Goal: Complete application form: Complete application form

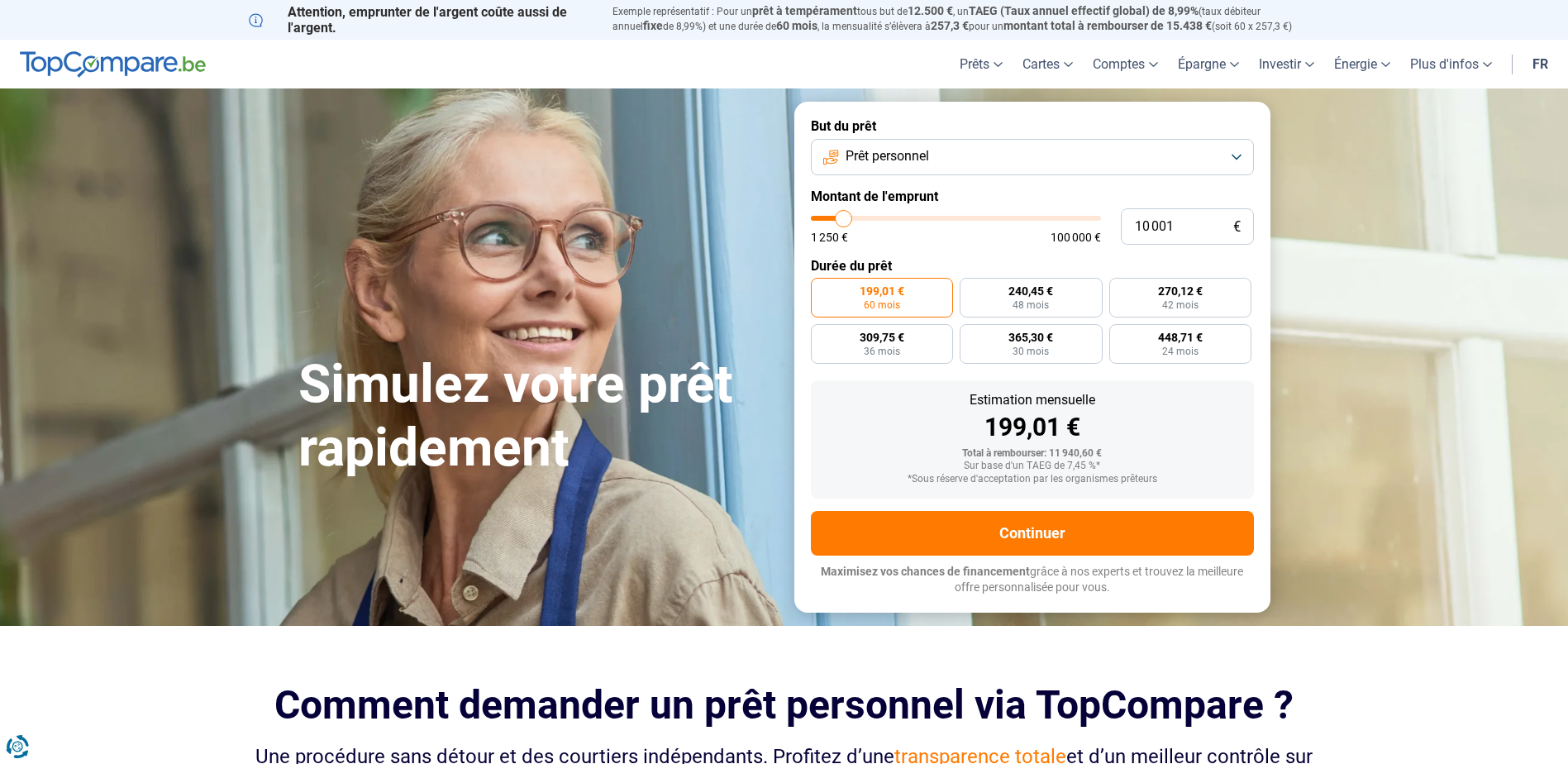
type input "14 500"
type input "14500"
type input "23 250"
type input "23250"
type input "37 000"
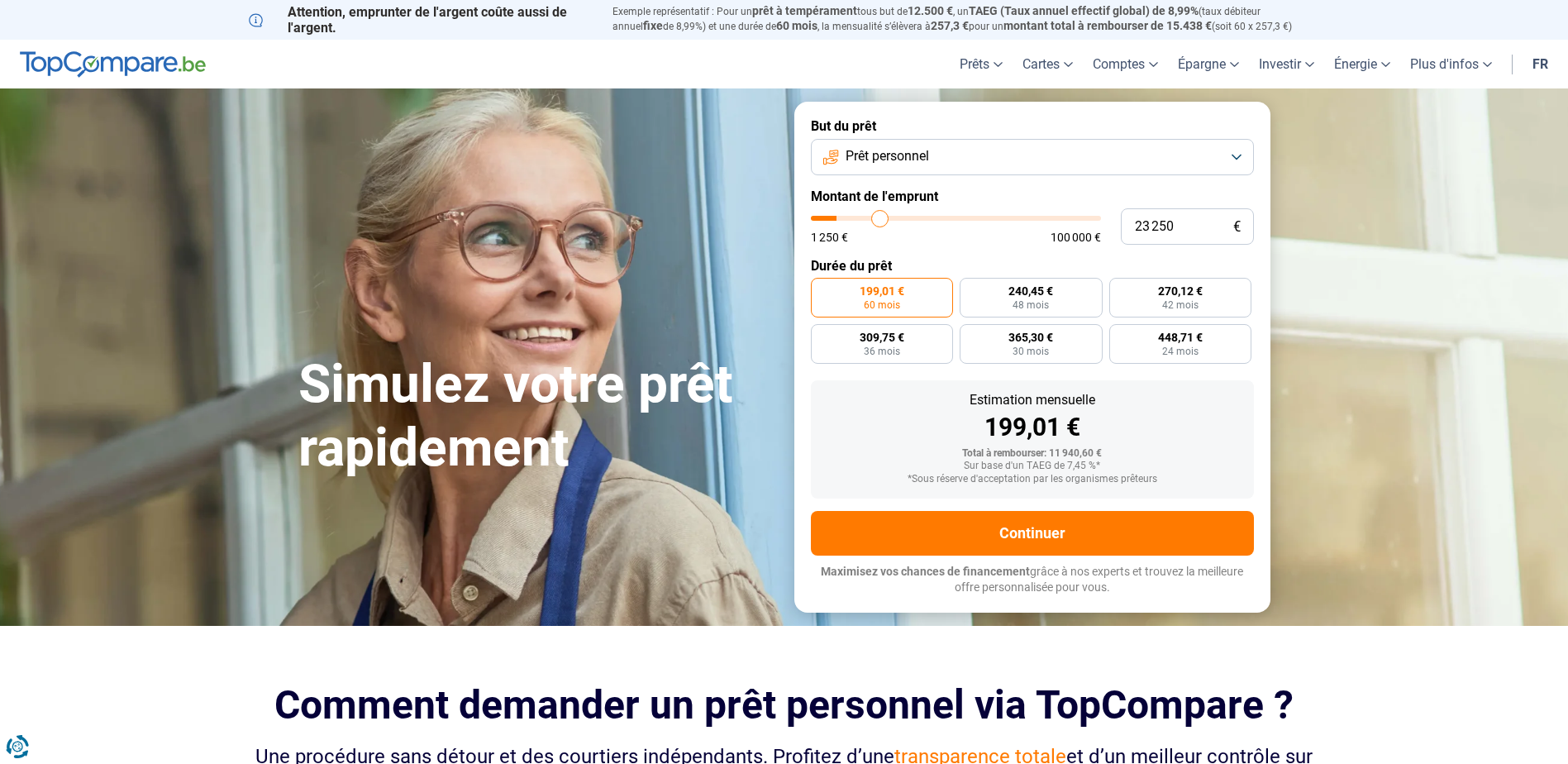
type input "37000"
type input "51 250"
type input "51250"
type input "70 250"
type input "70250"
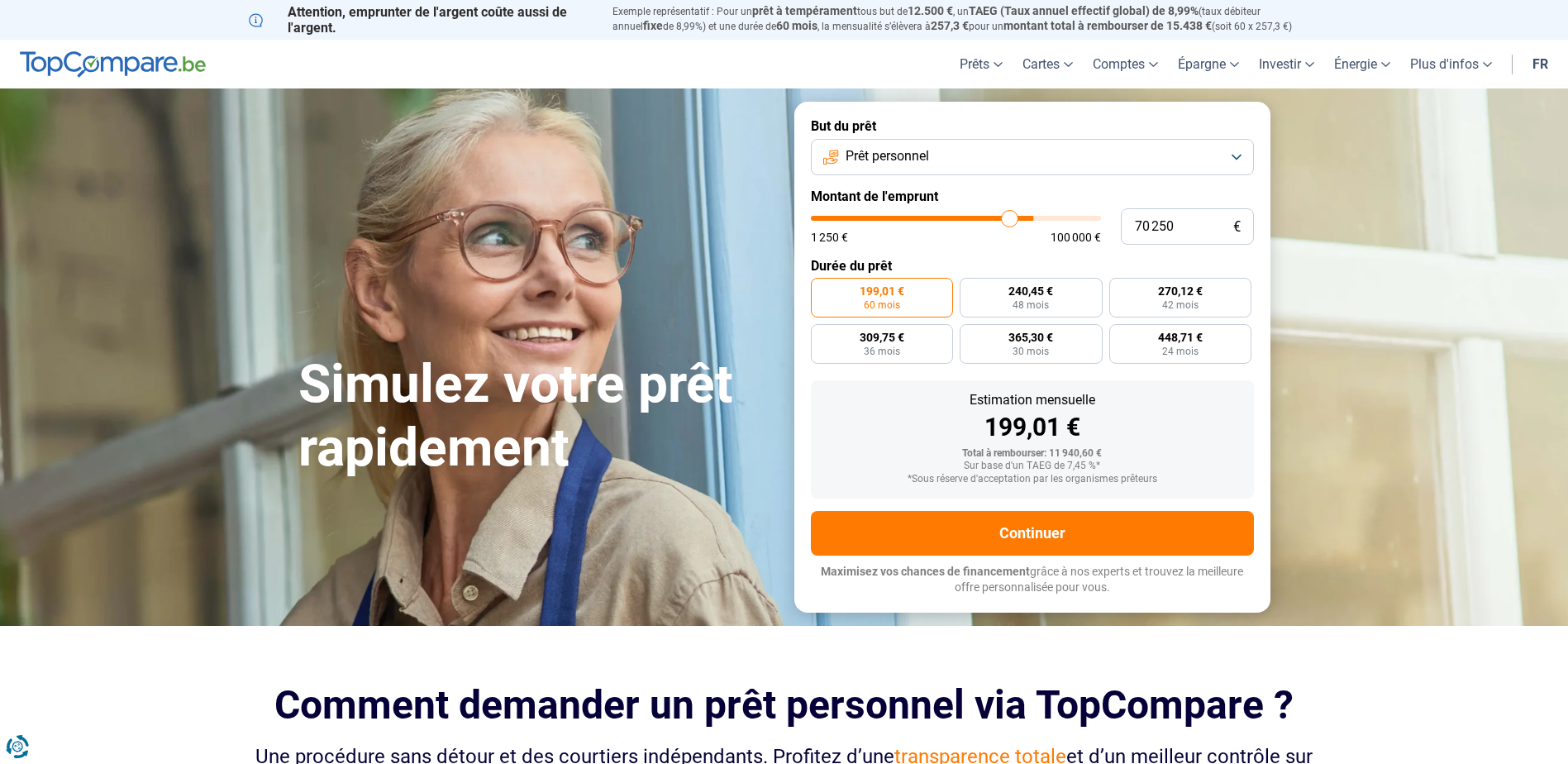
type input "77 000"
type input "77000"
type input "82 500"
type input "82500"
type input "88 250"
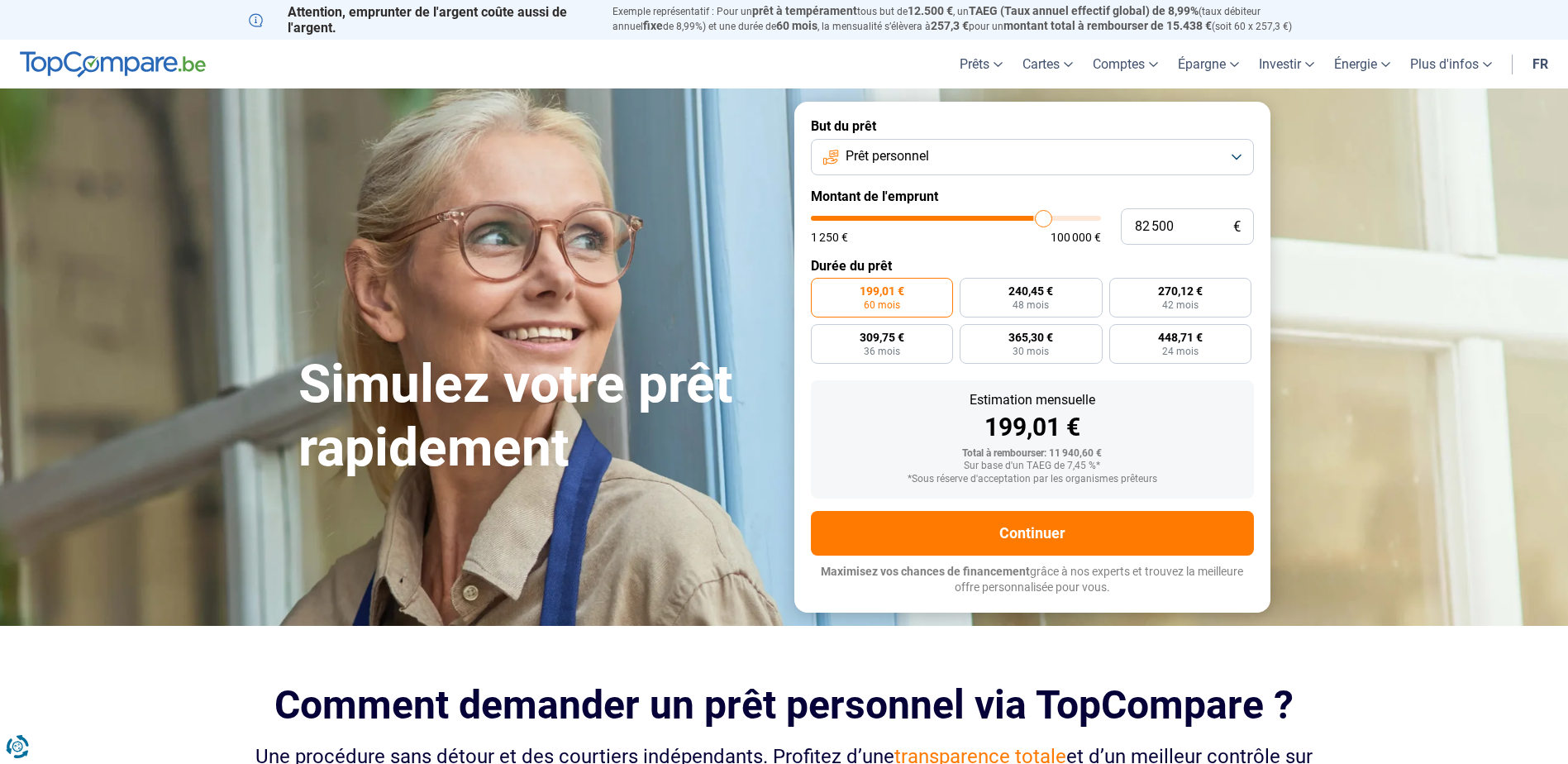
type input "88250"
type input "92 000"
type input "92000"
type input "96 250"
type input "96250"
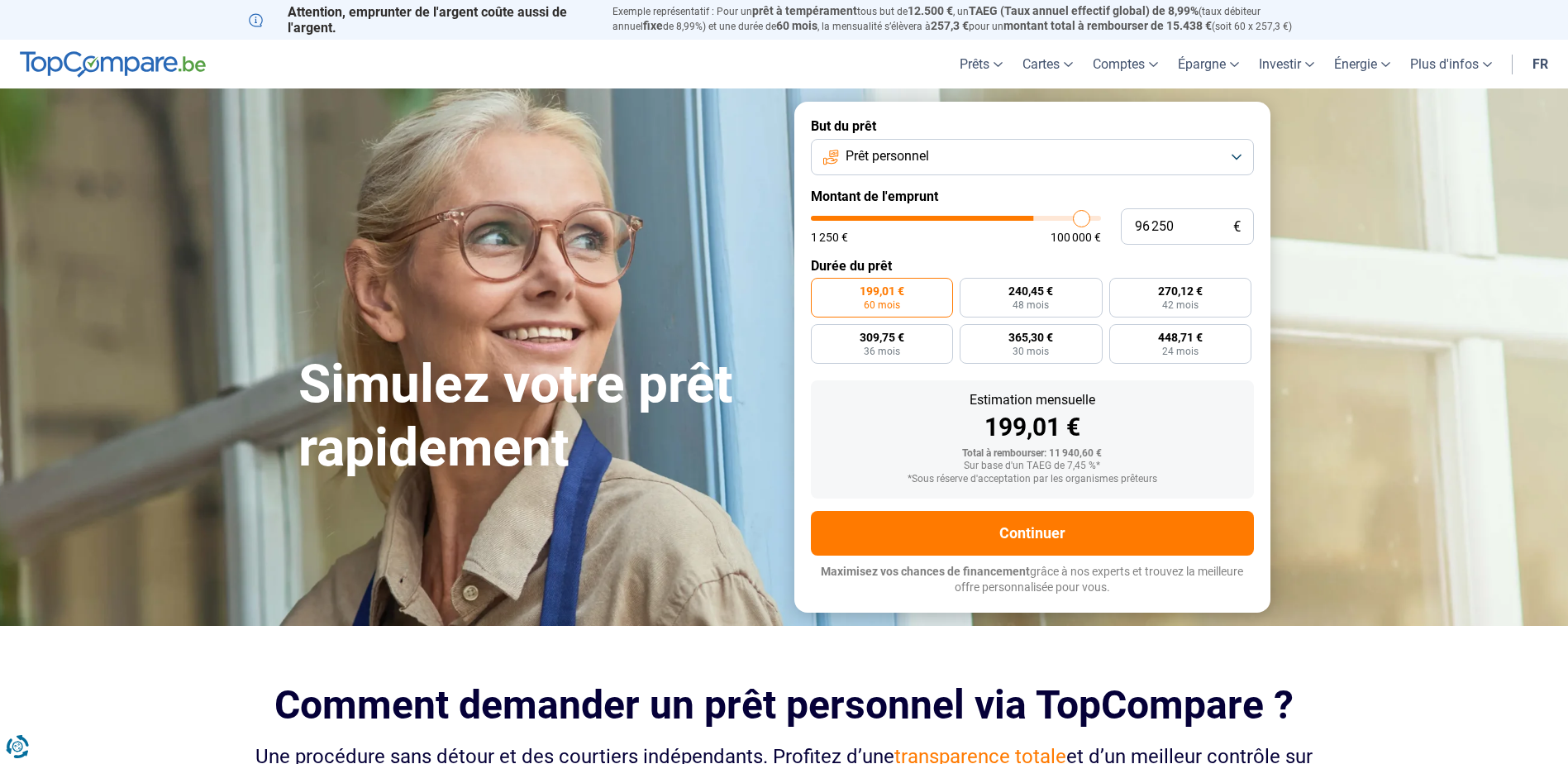
type input "98 750"
type input "98750"
type input "100 000"
drag, startPoint x: 841, startPoint y: 220, endPoint x: 1158, endPoint y: 233, distance: 317.3
type input "100000"
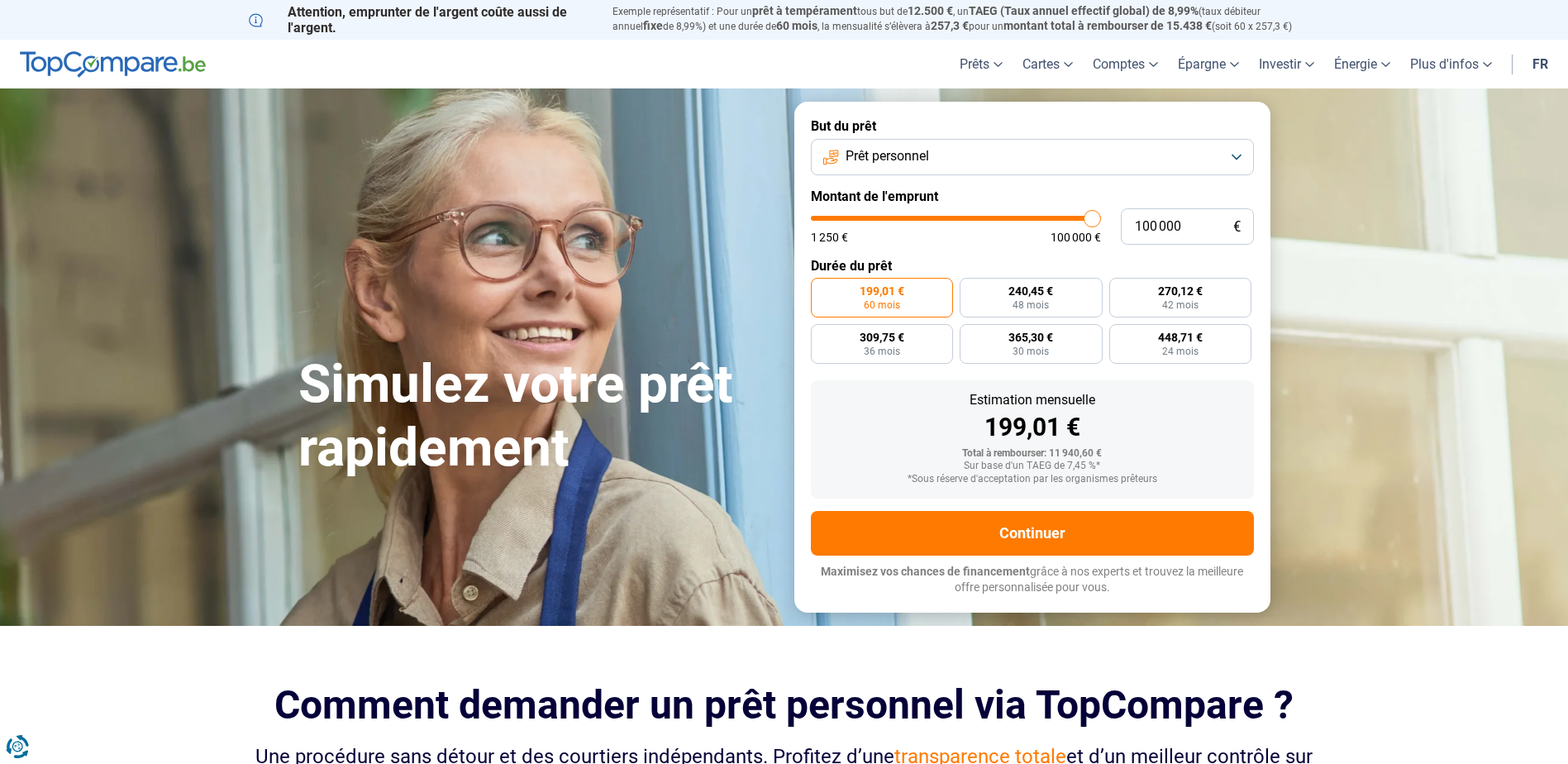
click at [1101, 220] on input "range" at bounding box center [956, 219] width 290 height 5
radio input "false"
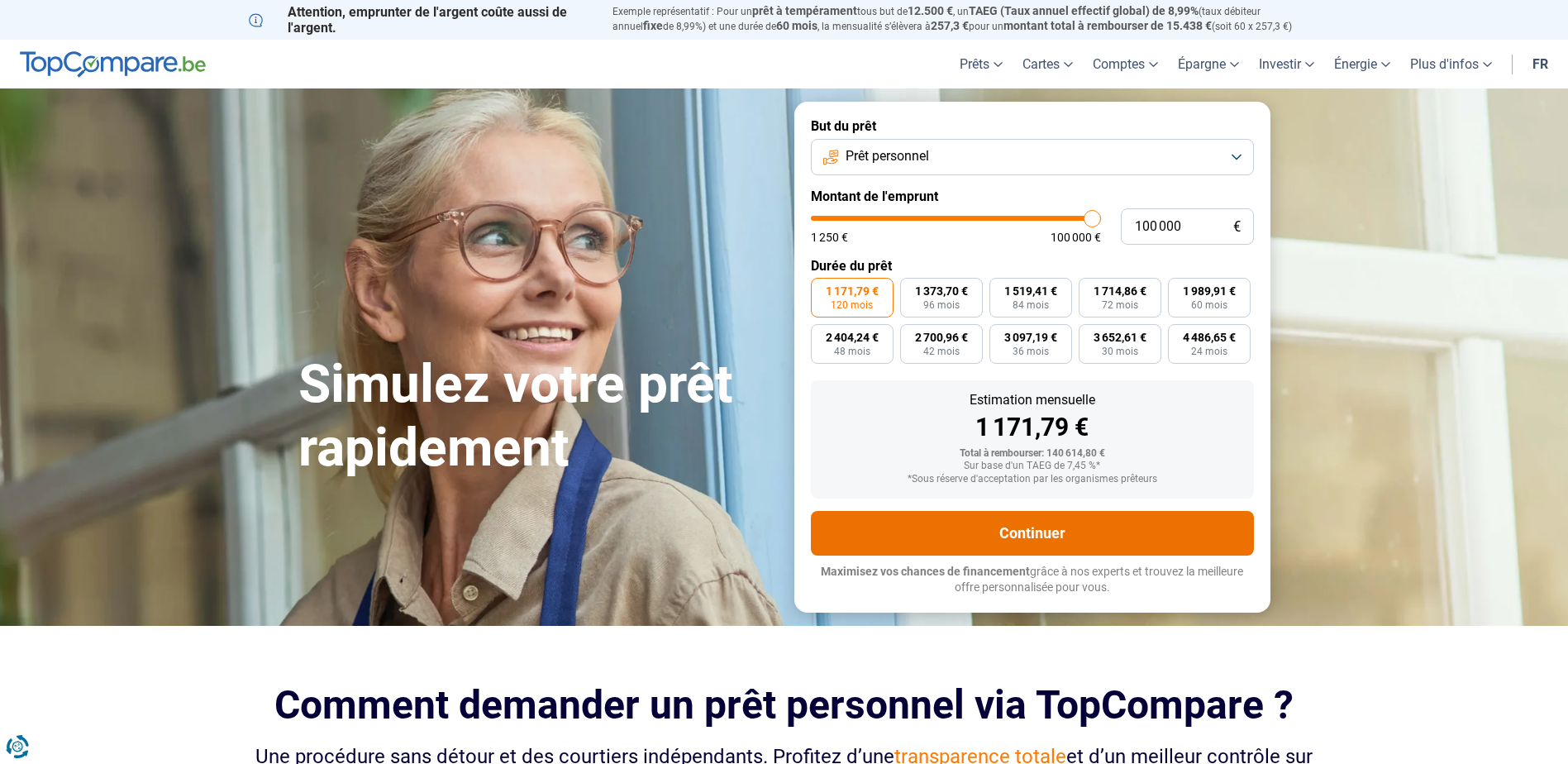
click at [1019, 534] on button "Continuer" at bounding box center [1032, 533] width 443 height 45
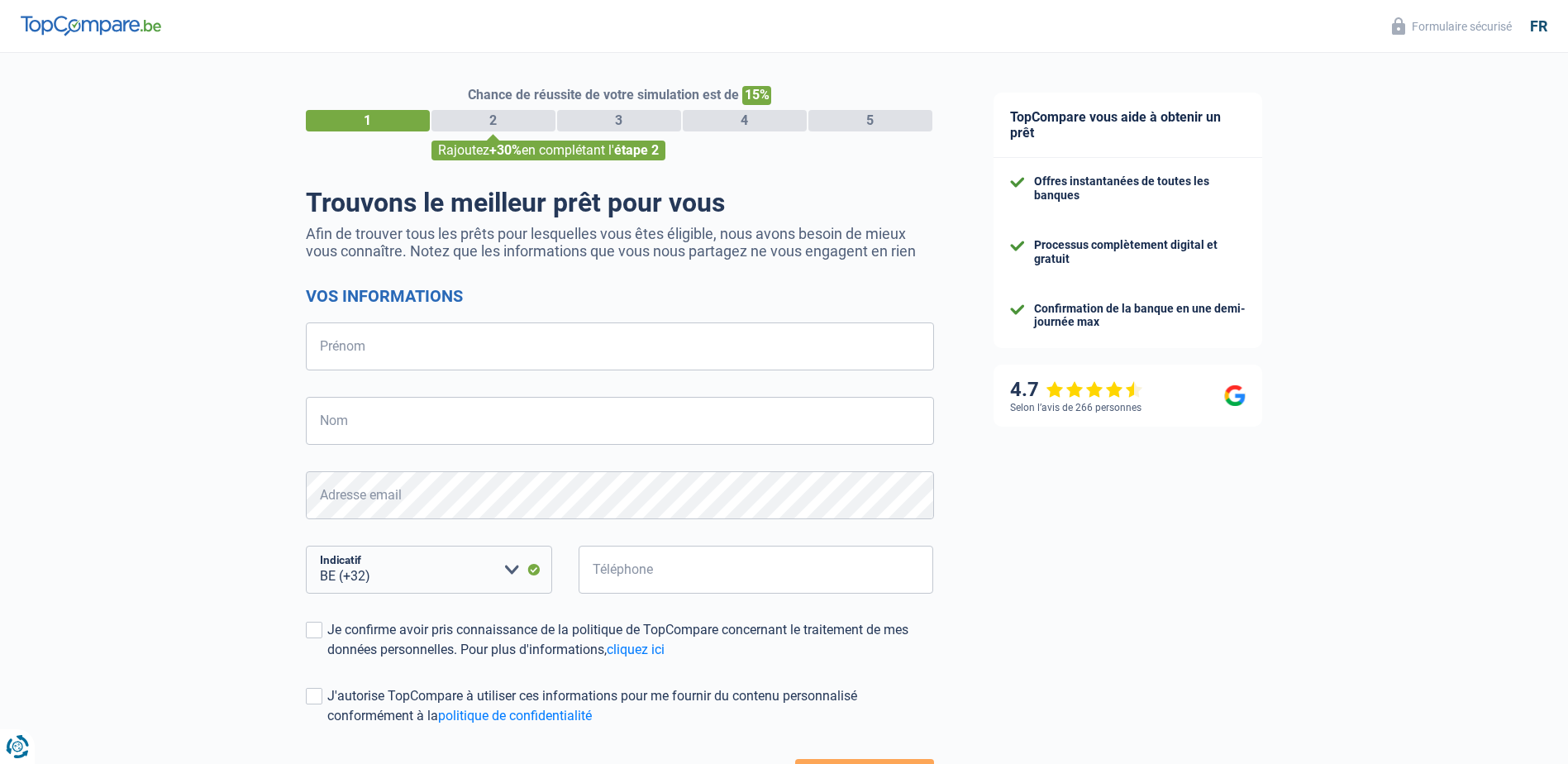
select select "32"
click at [612, 347] on input "Prénom" at bounding box center [619, 346] width 628 height 48
type input "xxx"
click at [543, 411] on input "Nom" at bounding box center [619, 420] width 628 height 48
type input "xx"
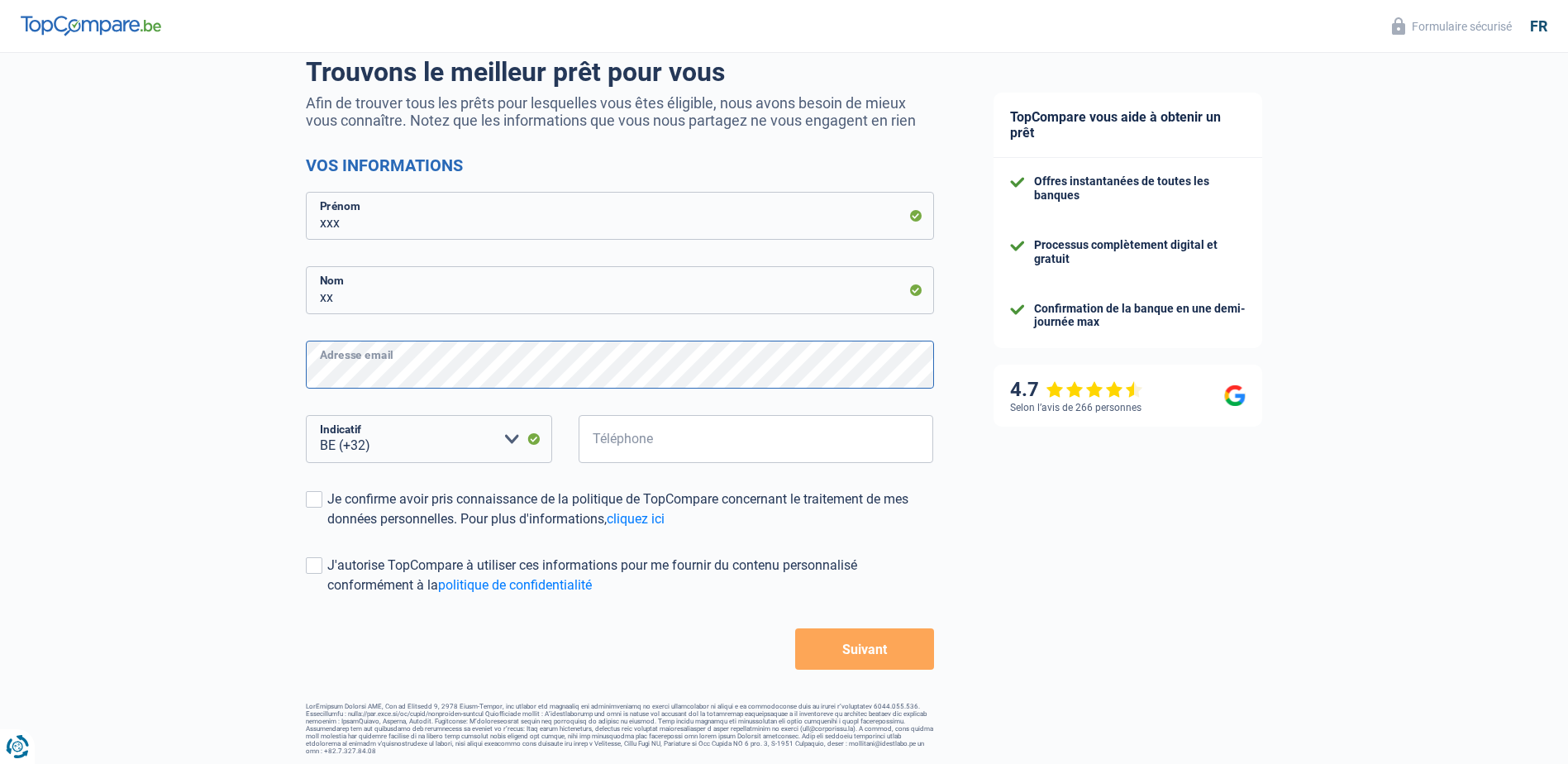
scroll to position [134, 0]
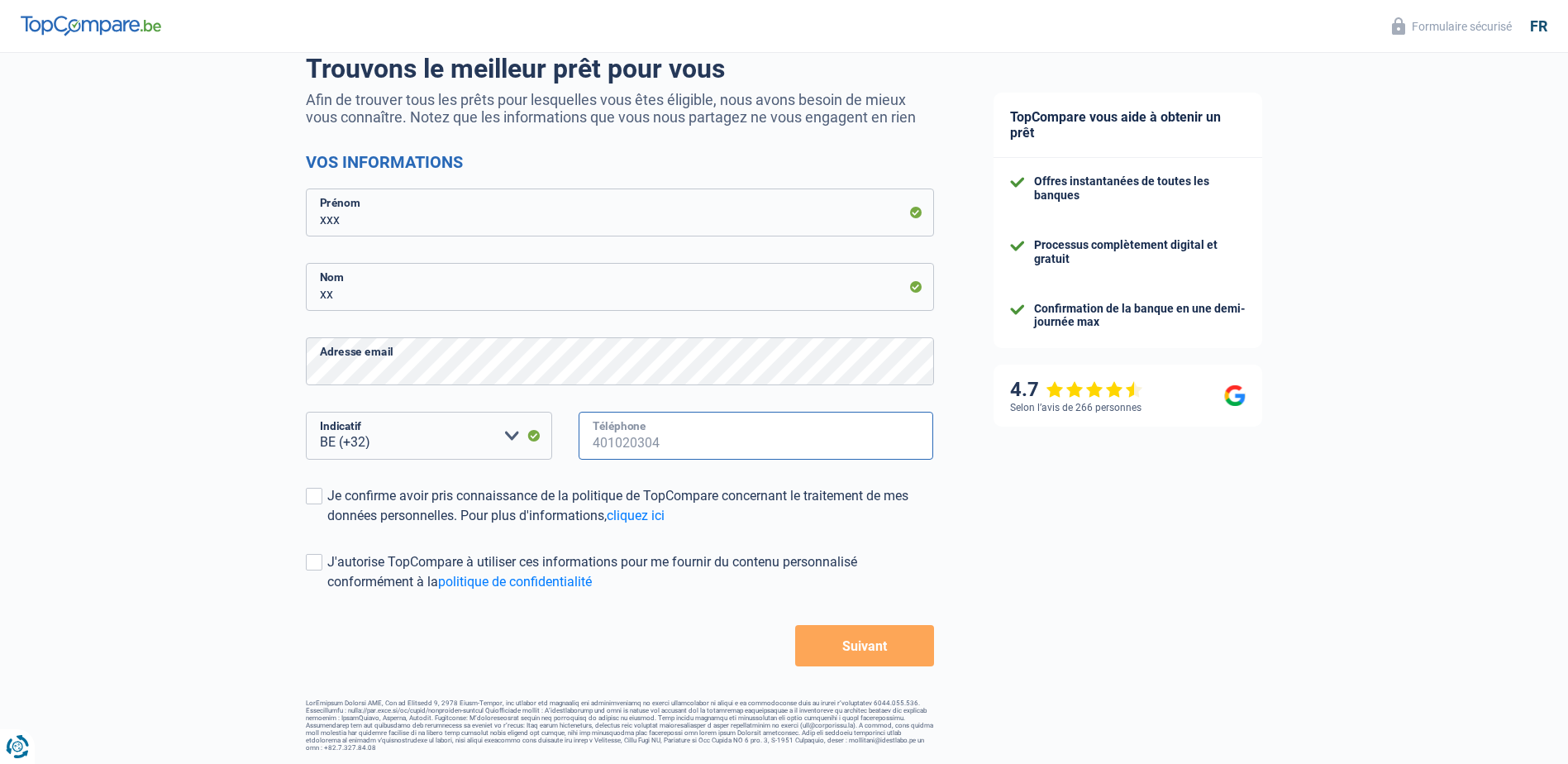
click at [756, 449] on input "Téléphone" at bounding box center [756, 435] width 355 height 48
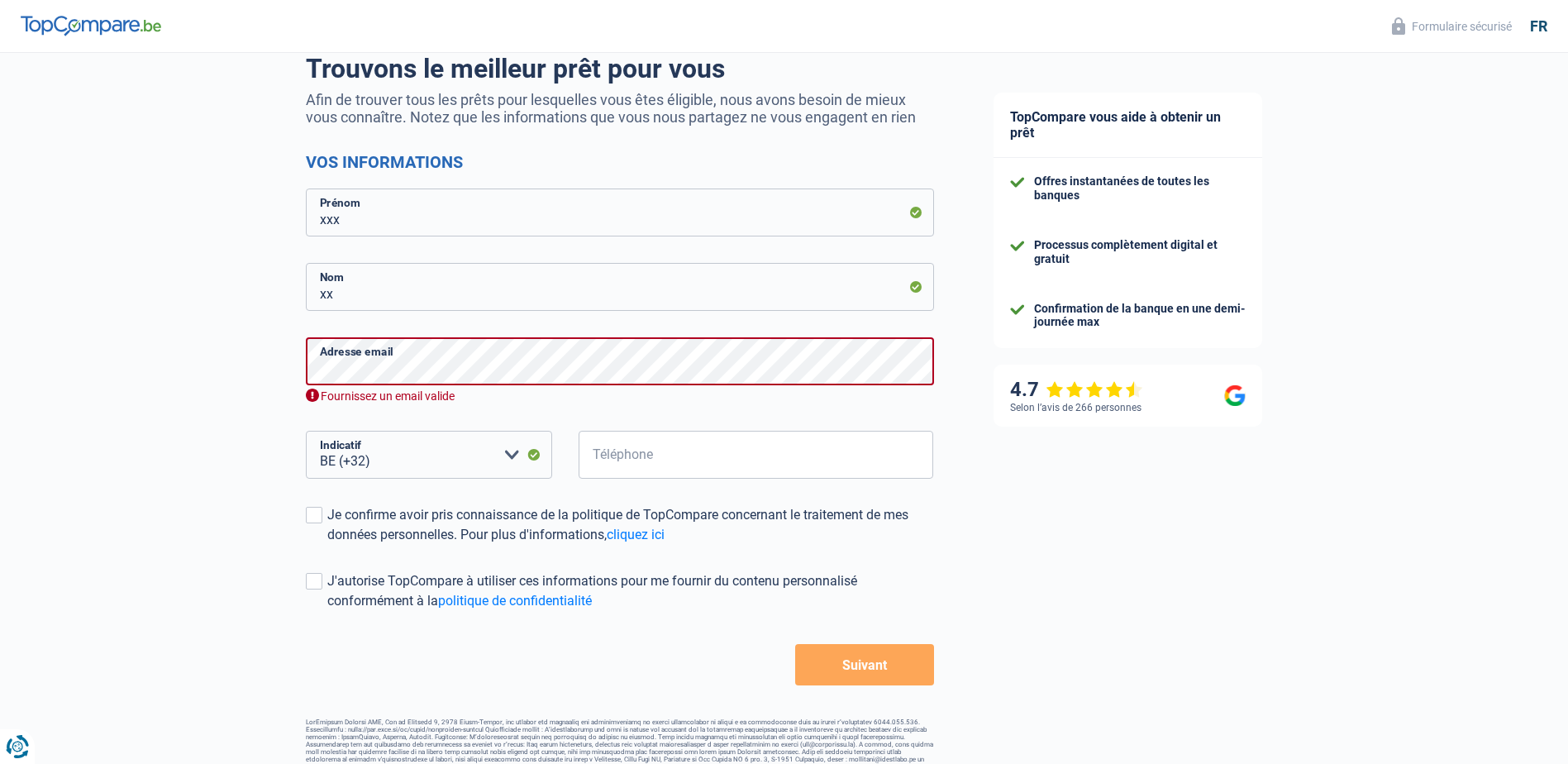
click at [907, 665] on button "Suivant" at bounding box center [864, 665] width 138 height 41
click at [177, 372] on div "Chance de réussite de votre simulation est de 15% 1 2 3 4 5 Rajoutez +30% en co…" at bounding box center [482, 345] width 964 height 865
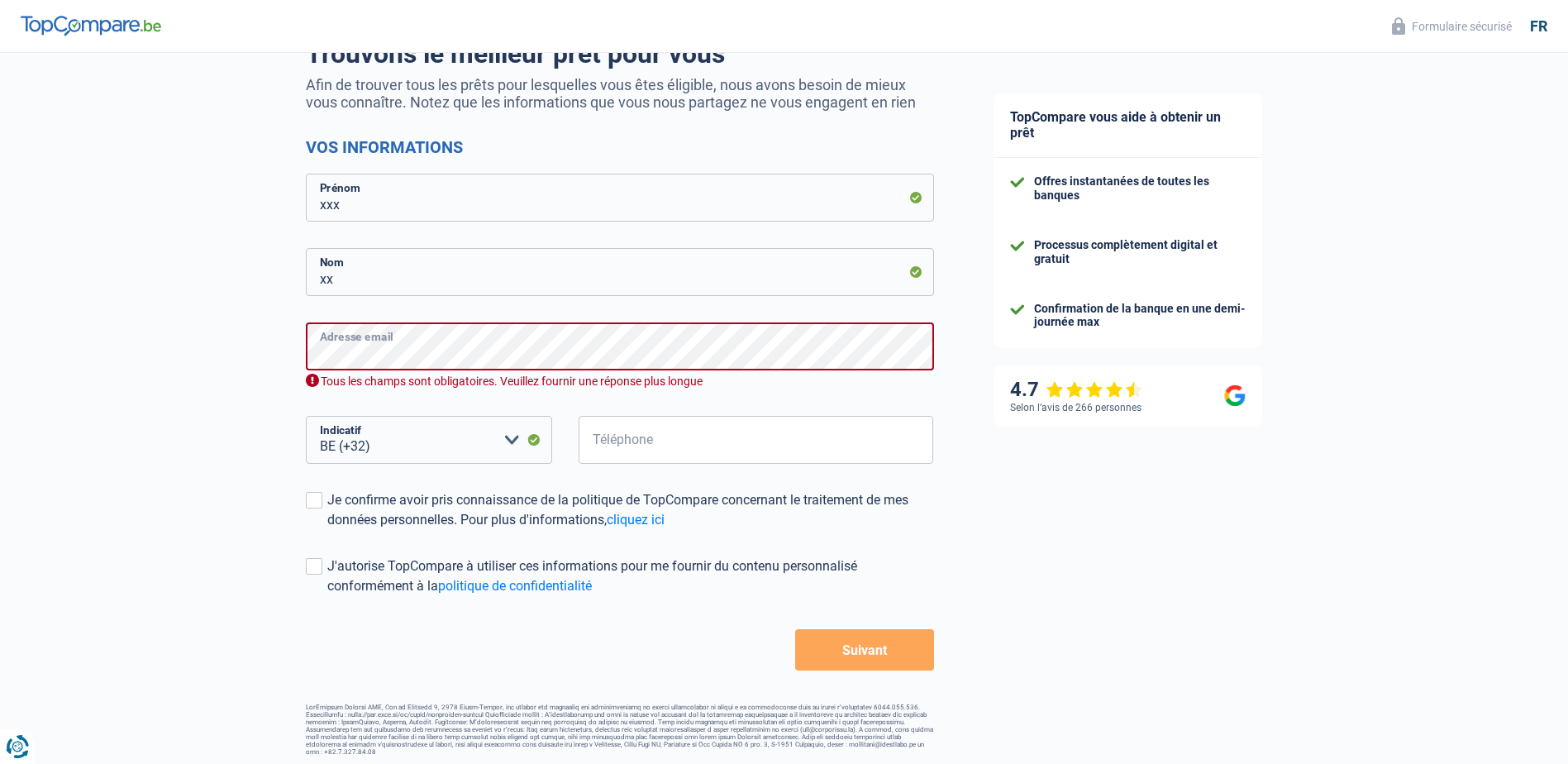
scroll to position [153, 0]
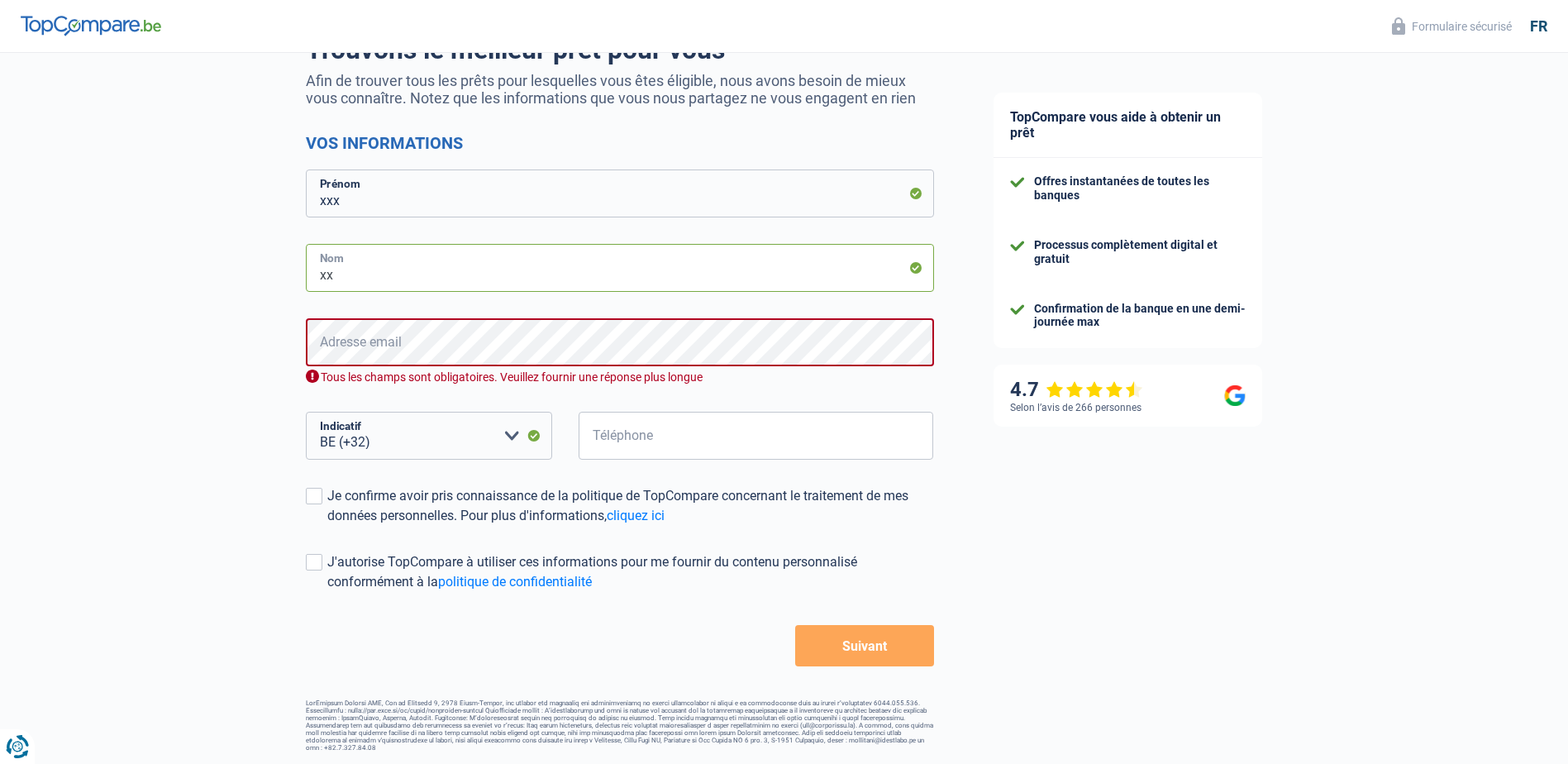
drag, startPoint x: 486, startPoint y: 290, endPoint x: 79, endPoint y: 258, distance: 408.3
click at [79, 258] on div "Chance de réussite de votre simulation est de 15% 1 2 3 4 5 Rajoutez +30% en co…" at bounding box center [482, 326] width 964 height 865
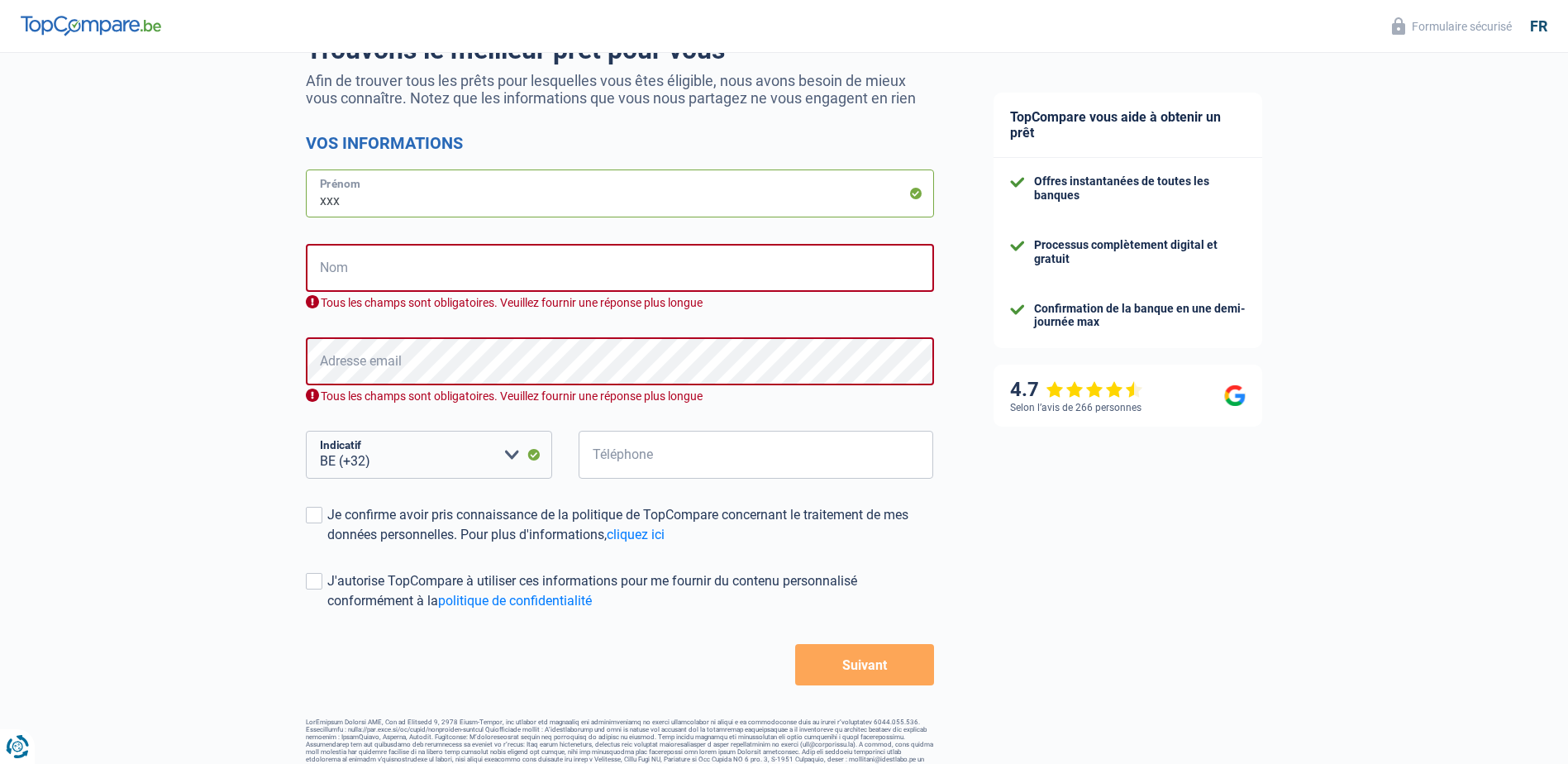
drag, startPoint x: 353, startPoint y: 211, endPoint x: 225, endPoint y: 209, distance: 128.0
click at [238, 208] on div "Chance de réussite de votre simulation est de 15% 1 2 3 4 5 Rajoutez +30% en co…" at bounding box center [482, 335] width 964 height 884
